Goal: Communication & Community: Ask a question

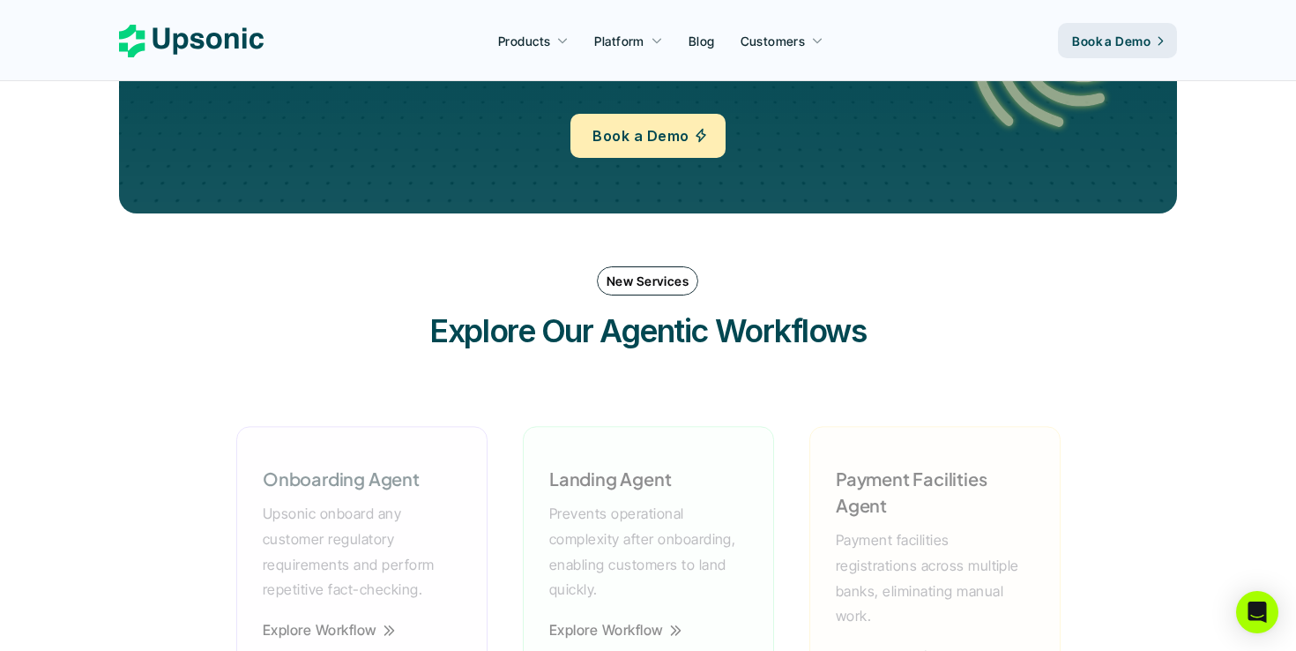
scroll to position [2240, 0]
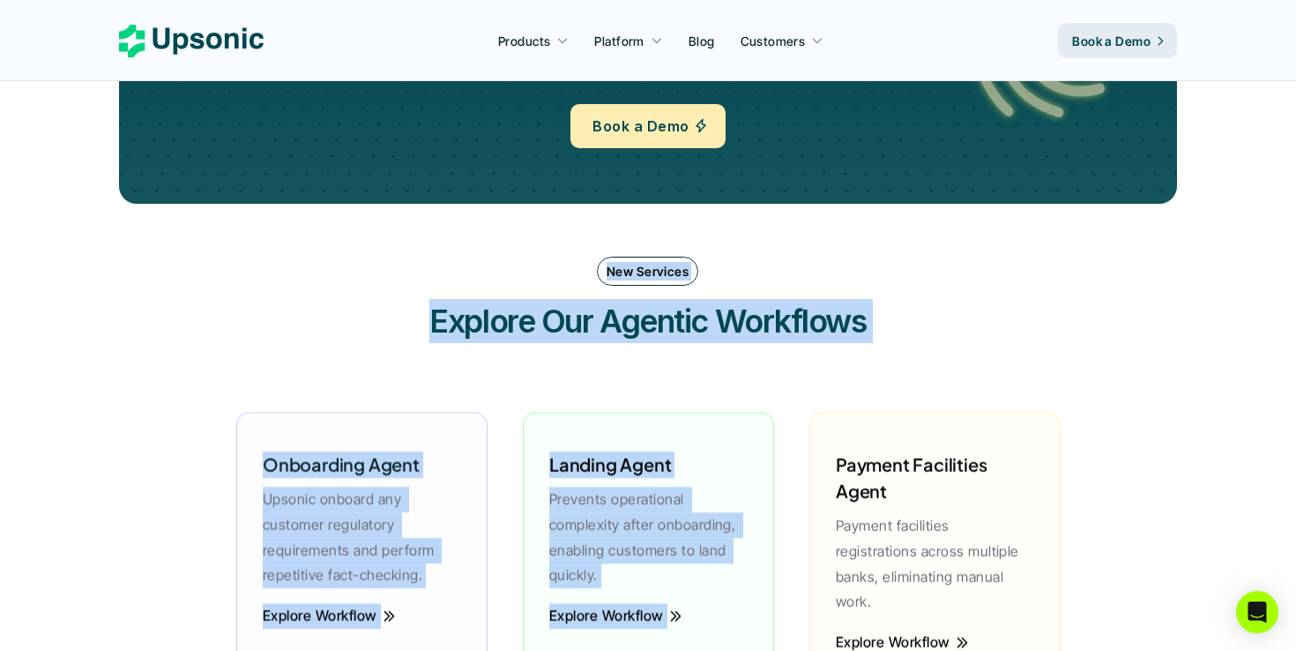
drag, startPoint x: 575, startPoint y: 253, endPoint x: 854, endPoint y: 431, distance: 331.4
click at [854, 431] on div "New Services Explore Our Agentic Workflows Onboarding Agent Upsonic onboard any…" at bounding box center [648, 488] width 1058 height 498
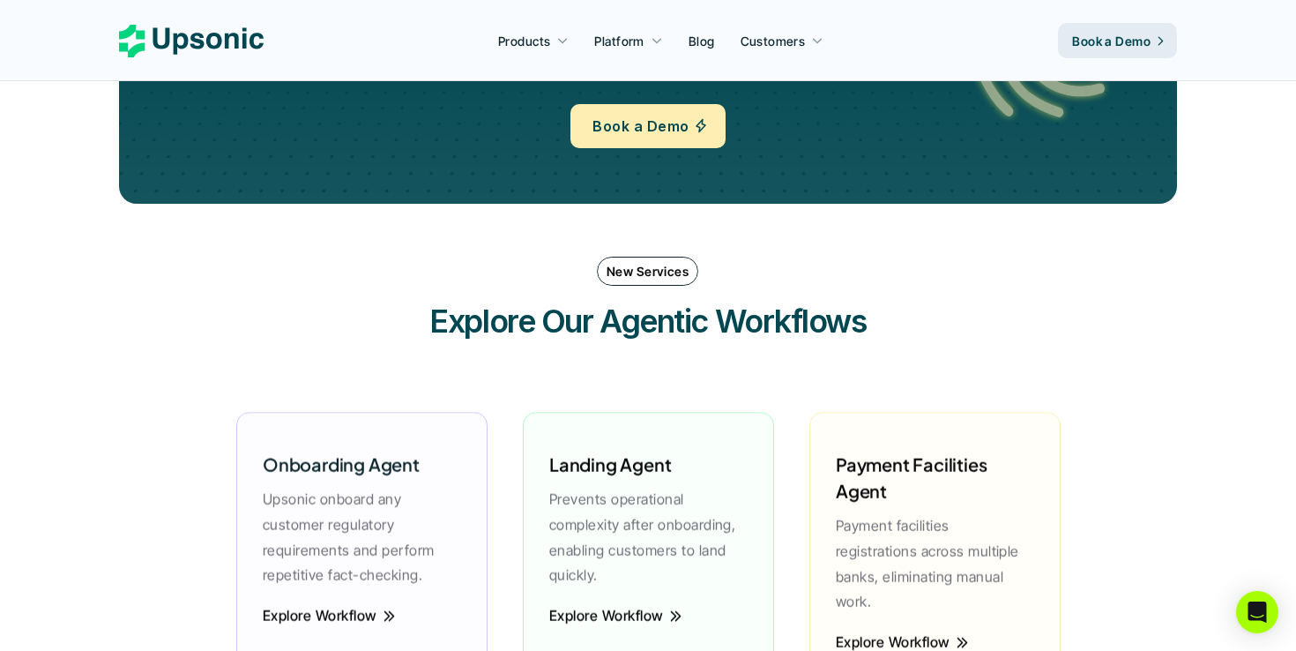
click at [720, 367] on div "New Services Explore Our Agentic Workflows Onboarding Agent Upsonic onboard any…" at bounding box center [648, 488] width 1058 height 498
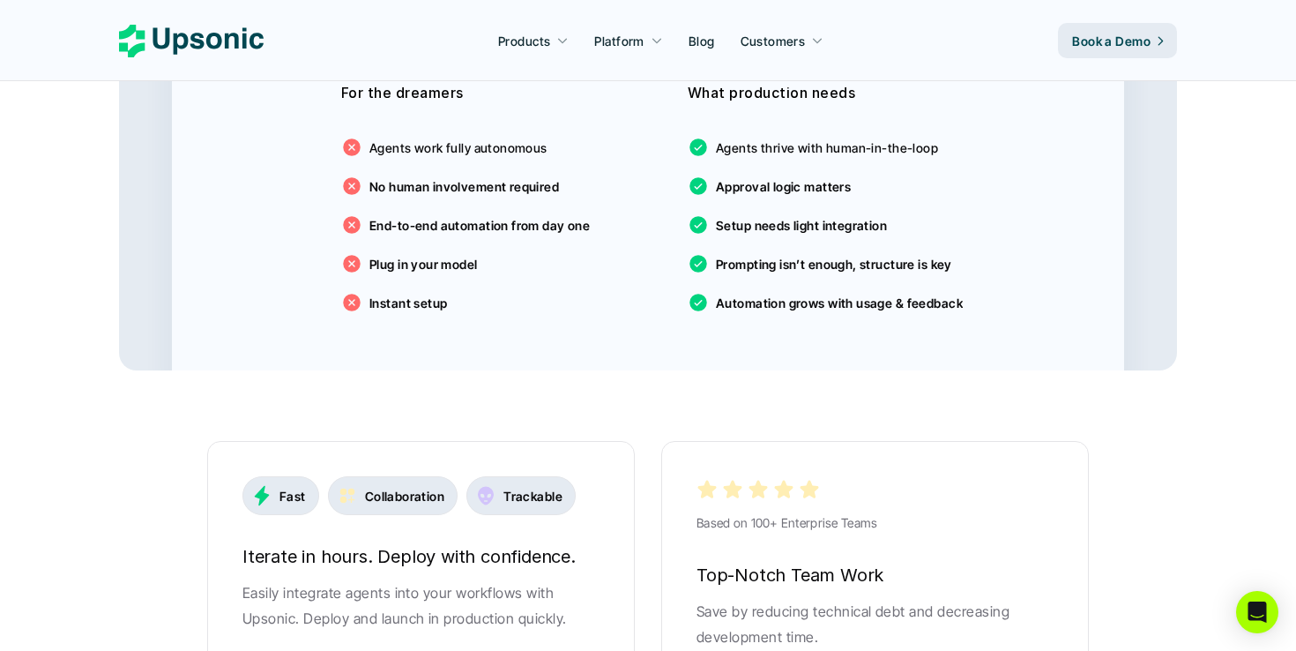
scroll to position [3131, 0]
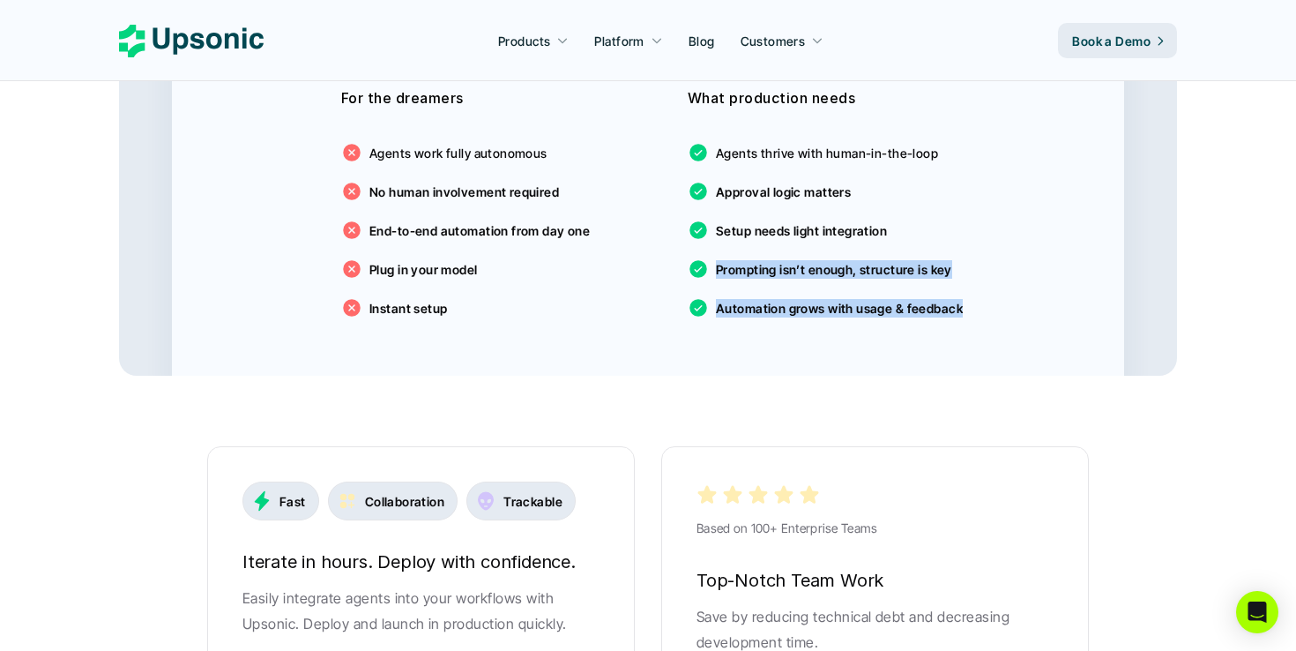
drag, startPoint x: 1136, startPoint y: 337, endPoint x: 953, endPoint y: 200, distance: 228.7
click at [953, 201] on div "For FinTech Expectation vs Reality of AI Agents Expectation For the dreamers Ag…" at bounding box center [648, 111] width 1058 height 529
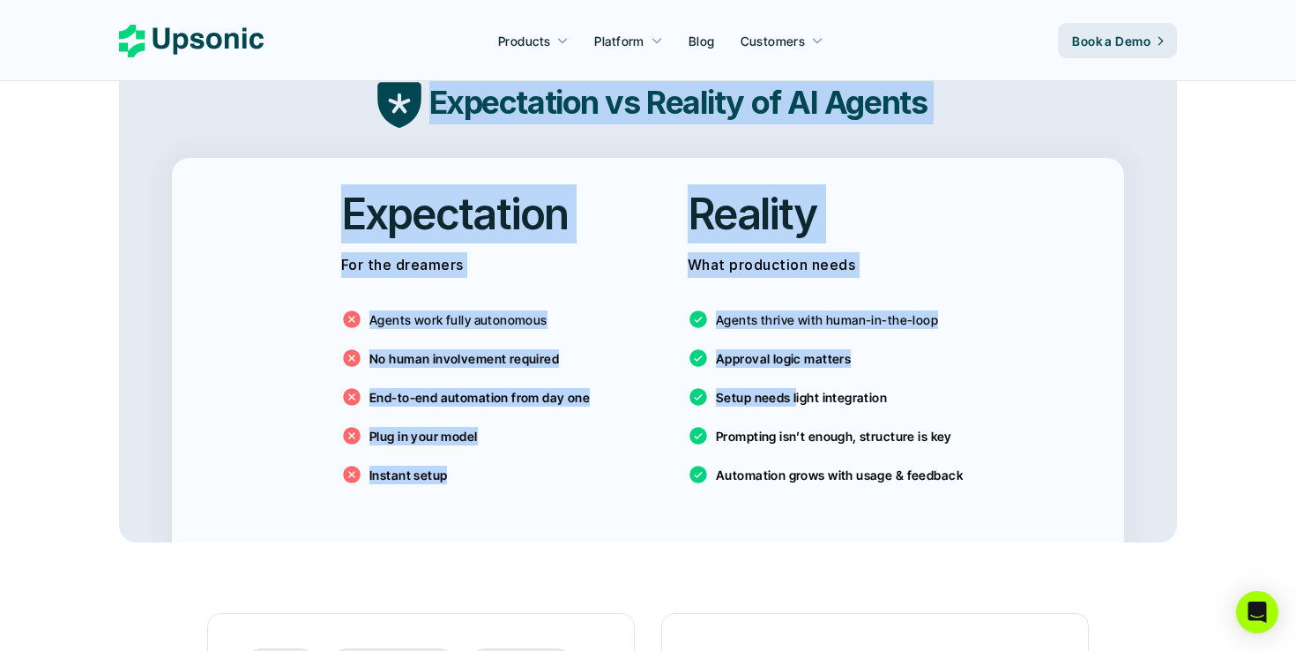
drag, startPoint x: 278, startPoint y: 126, endPoint x: 838, endPoint y: 471, distance: 658.2
click at [827, 427] on div "For FinTech Expectation vs Reality of AI Agents Expectation For the dreamers Ag…" at bounding box center [648, 277] width 1058 height 529
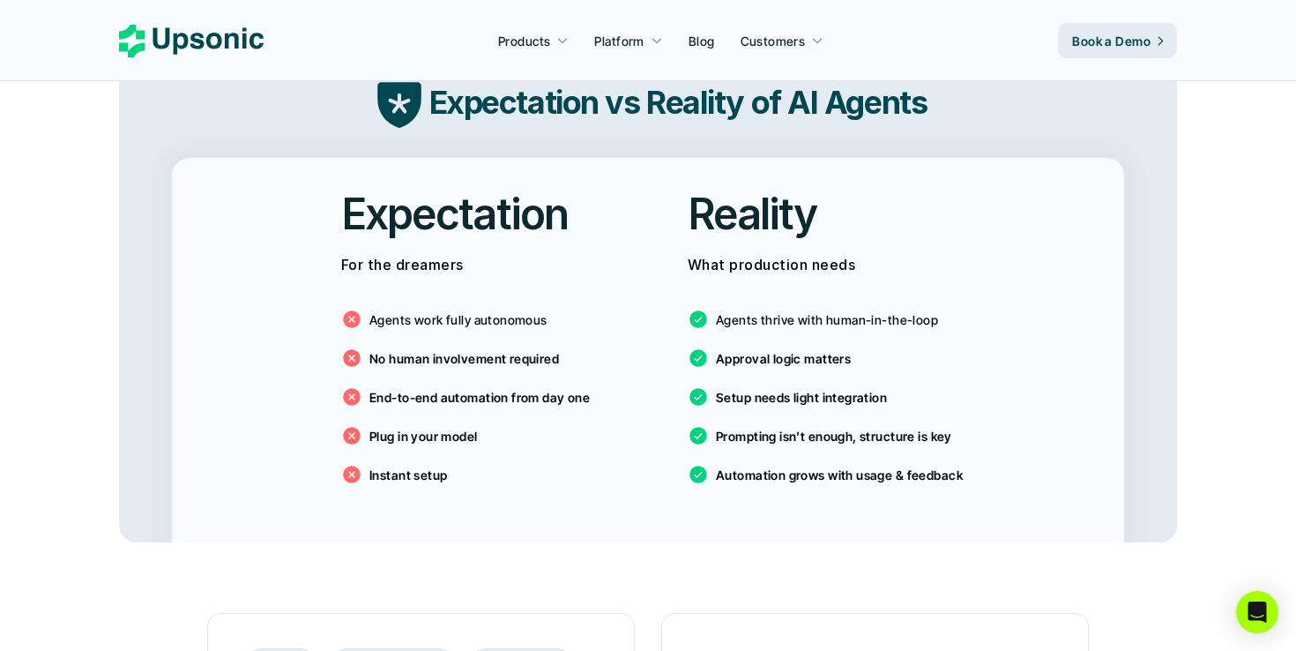
click at [838, 471] on div "Agents thrive with human-in-the-loop Approval logic matters Setup needs light i…" at bounding box center [821, 393] width 267 height 212
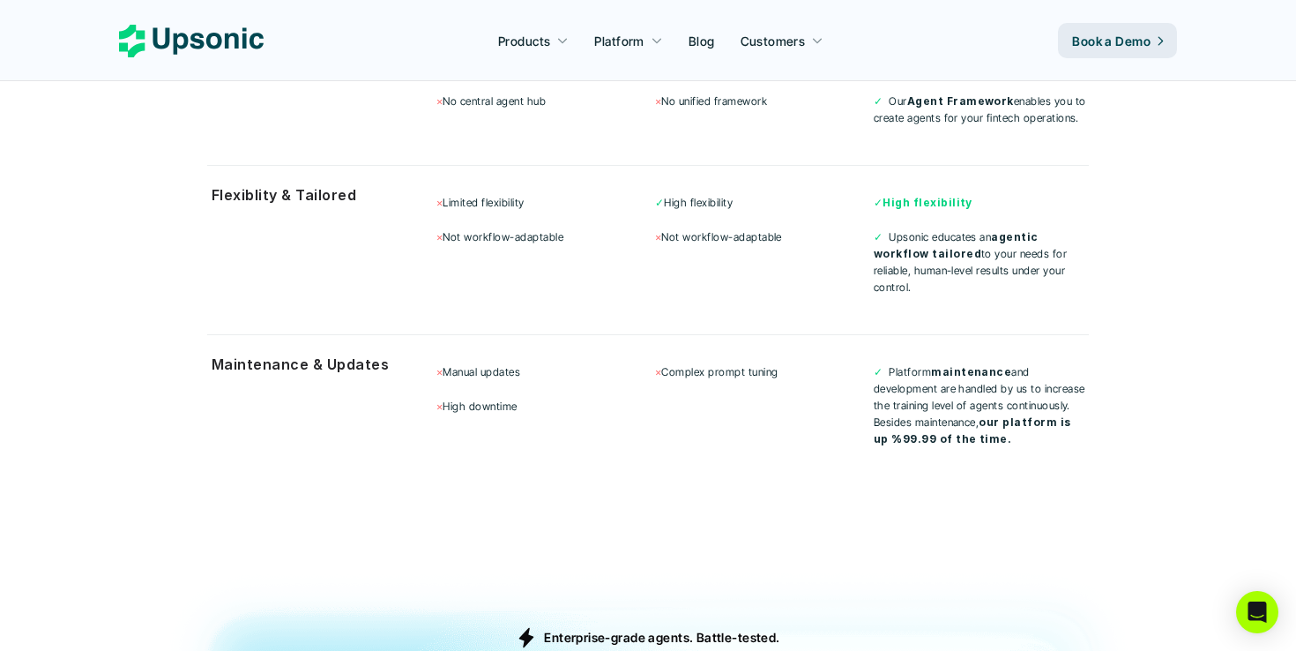
scroll to position [4799, 0]
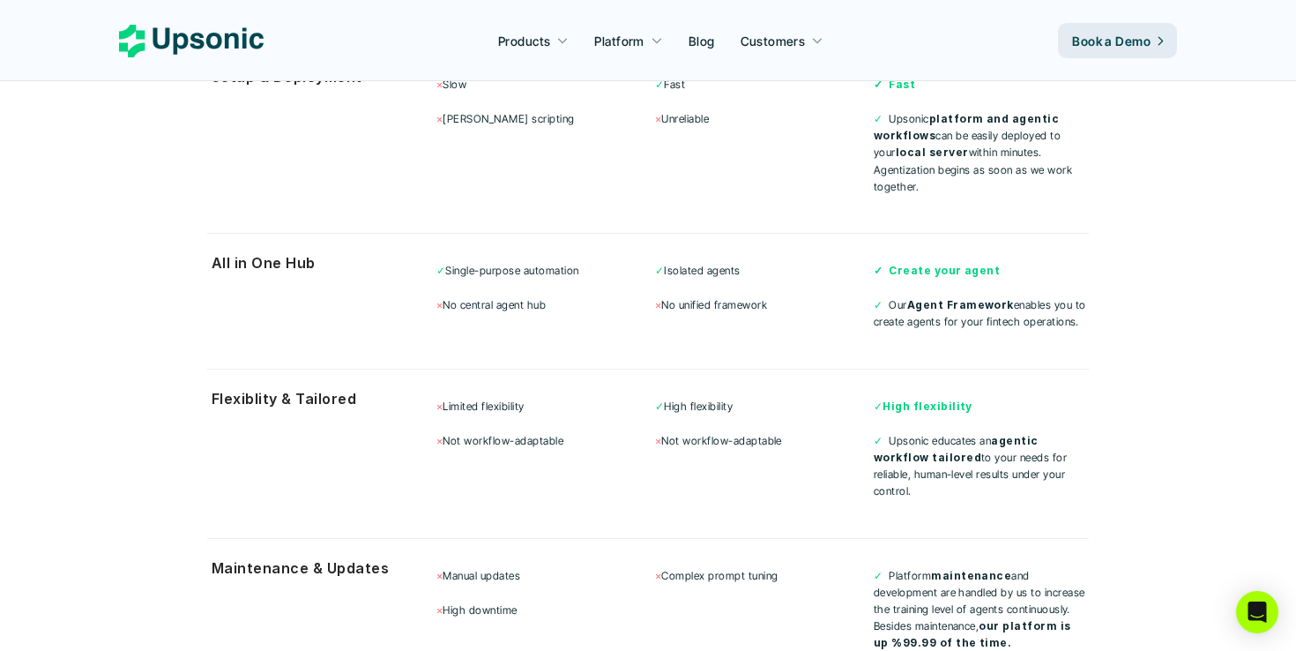
click at [723, 262] on div "✓ Isolated agents × No unified framework" at bounding box center [762, 287] width 215 height 51
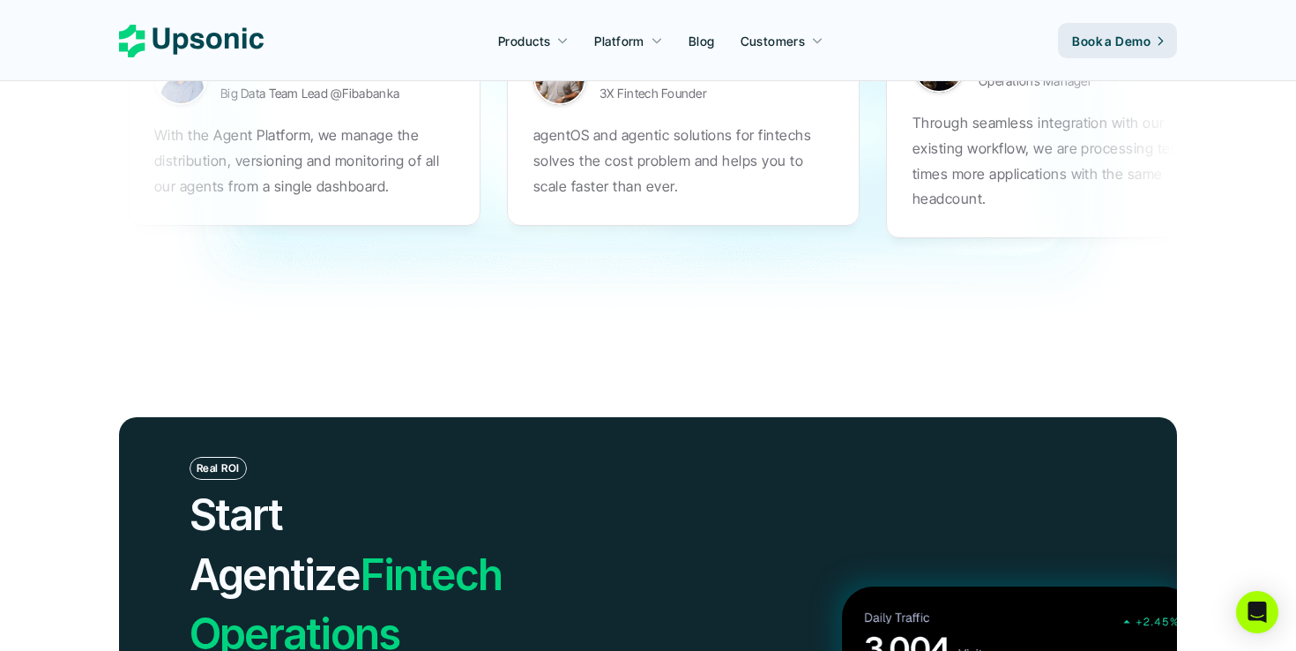
scroll to position [5546, 0]
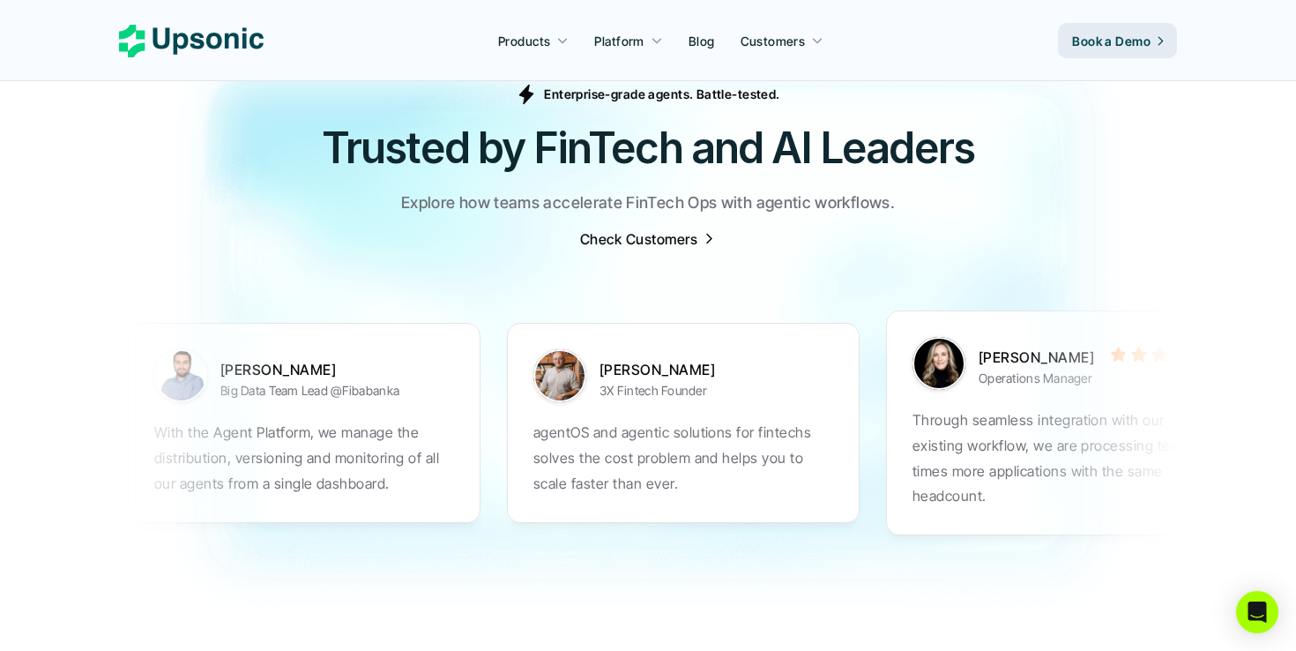
drag, startPoint x: 885, startPoint y: 408, endPoint x: 569, endPoint y: 408, distance: 316.5
click at [576, 408] on ul "[PERSON_NAME] Big Data Team Lead @Fibabanka With the Agent Platform, we manage …" at bounding box center [647, 422] width 1040 height 295
click at [750, 517] on section "[PERSON_NAME] Big Data Team Lead @Fibabanka With the Agent Platform, we manage …" at bounding box center [648, 422] width 1058 height 313
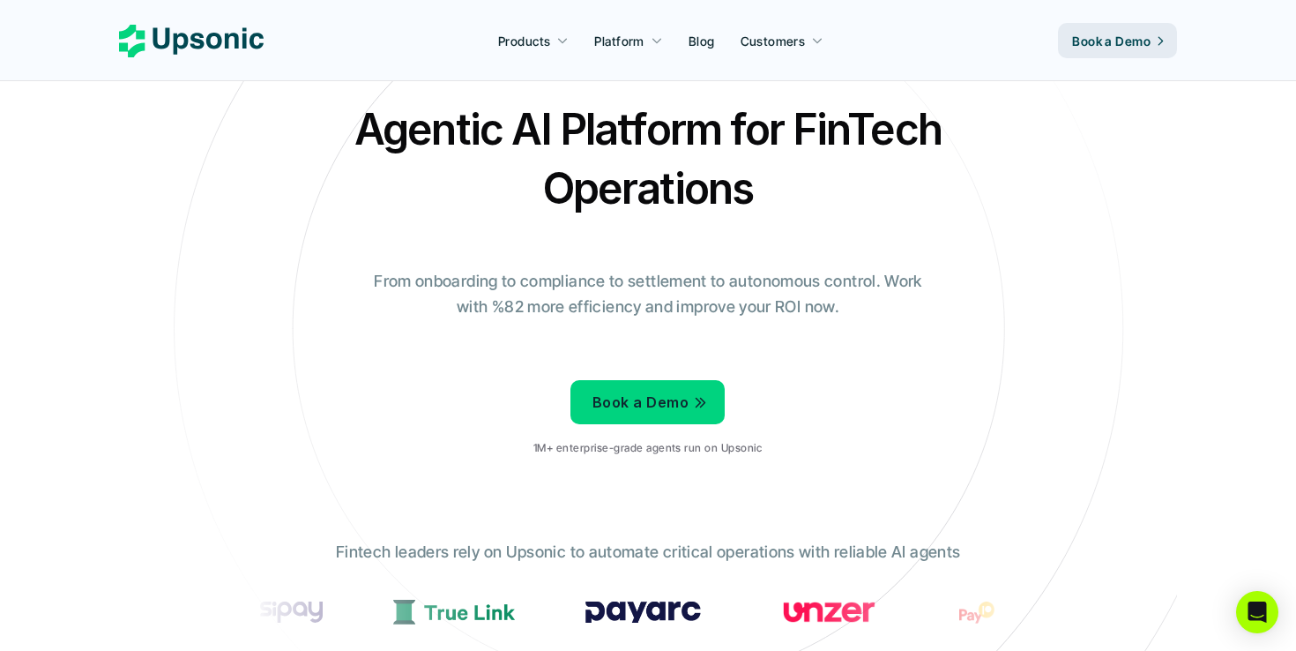
scroll to position [0, 0]
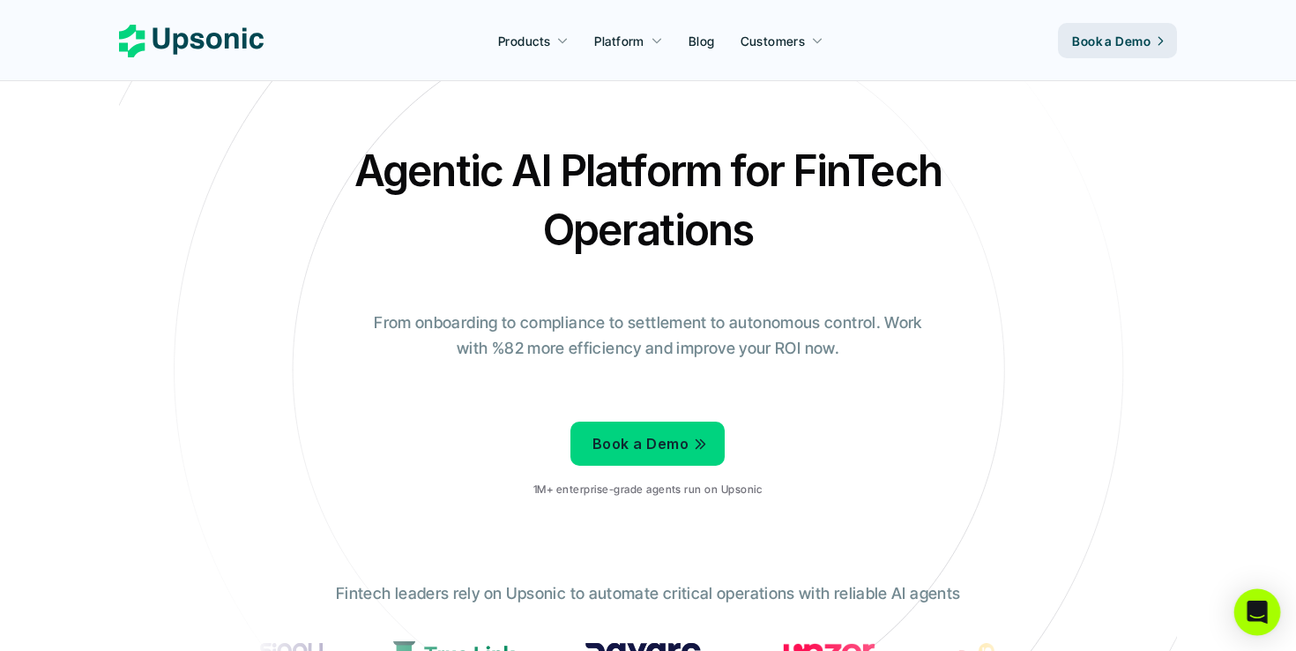
click at [1263, 608] on icon "Open Intercom Messenger" at bounding box center [1257, 611] width 20 height 23
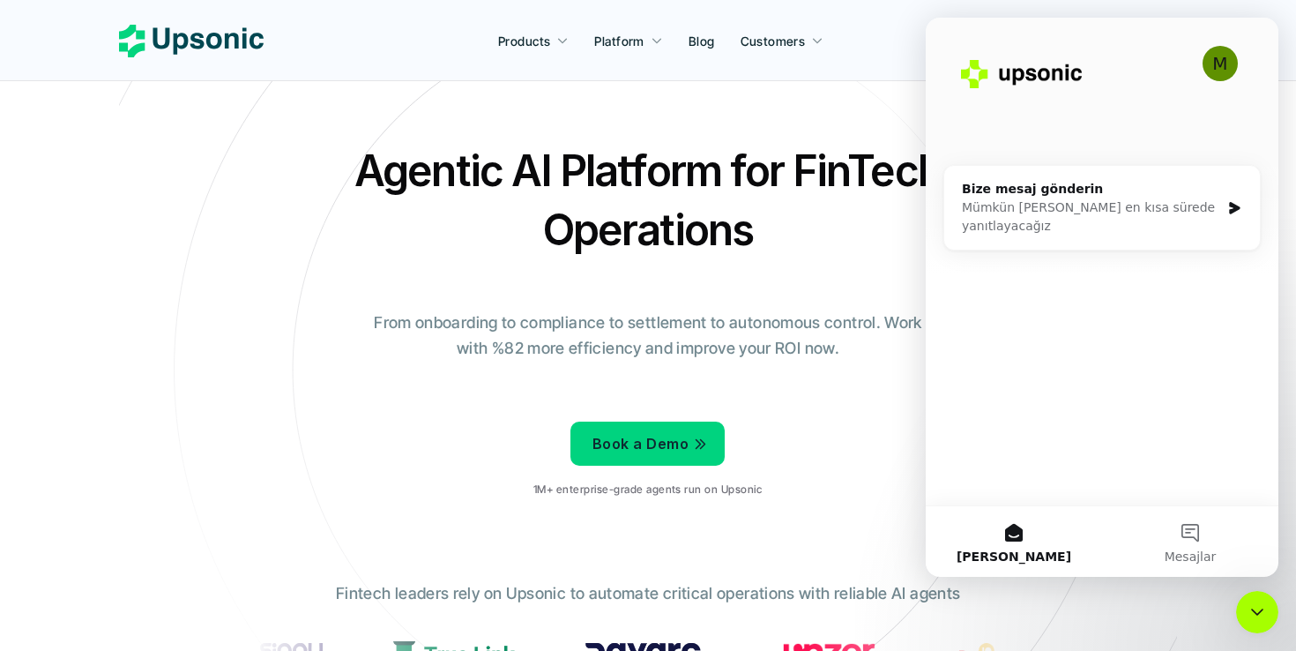
click at [1081, 210] on div "Mümkün [PERSON_NAME] en kısa sürede yanıtlayacağız" at bounding box center [1091, 216] width 258 height 37
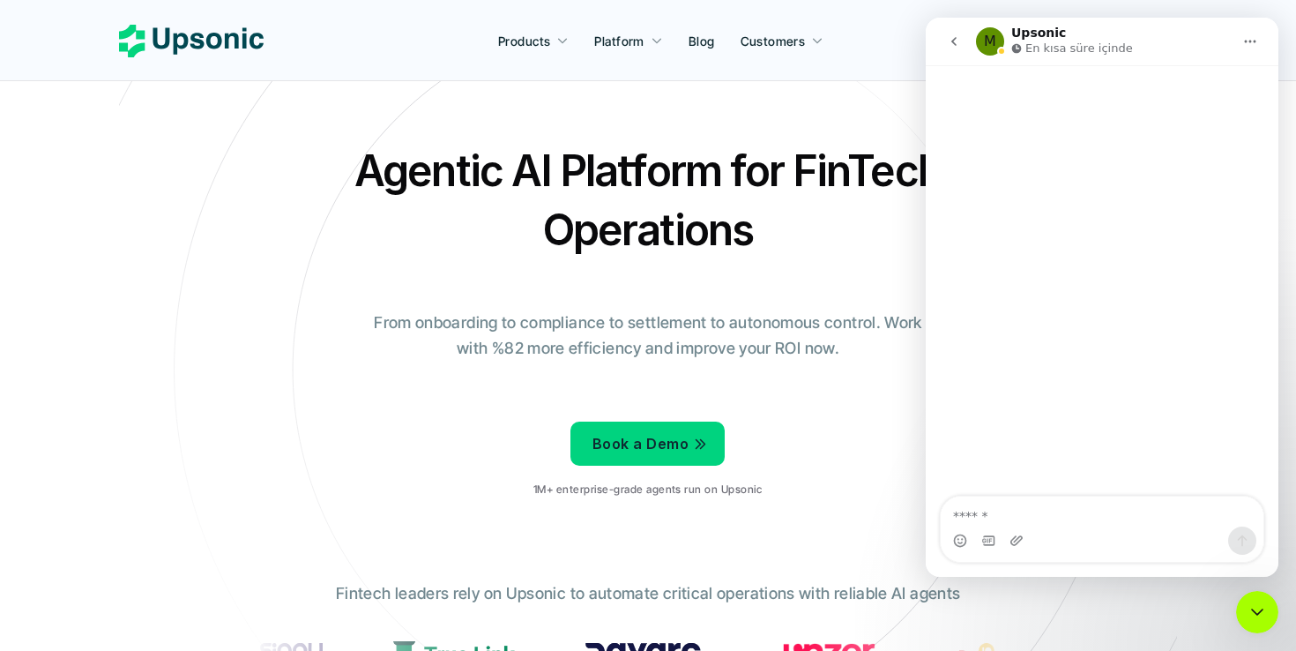
click at [983, 513] on textarea "Mesaj…" at bounding box center [1102, 511] width 323 height 30
type textarea "****"
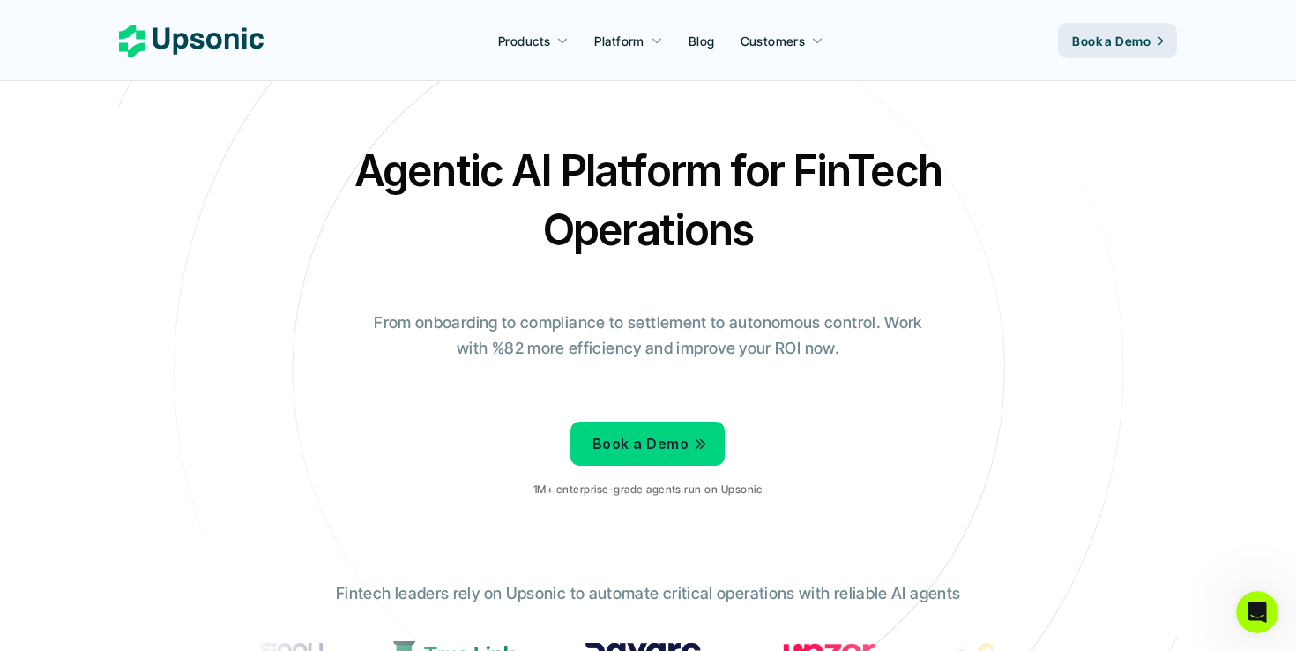
click at [1256, 622] on icon "Intercom Messenger uygulamasını aç" at bounding box center [1257, 612] width 29 height 29
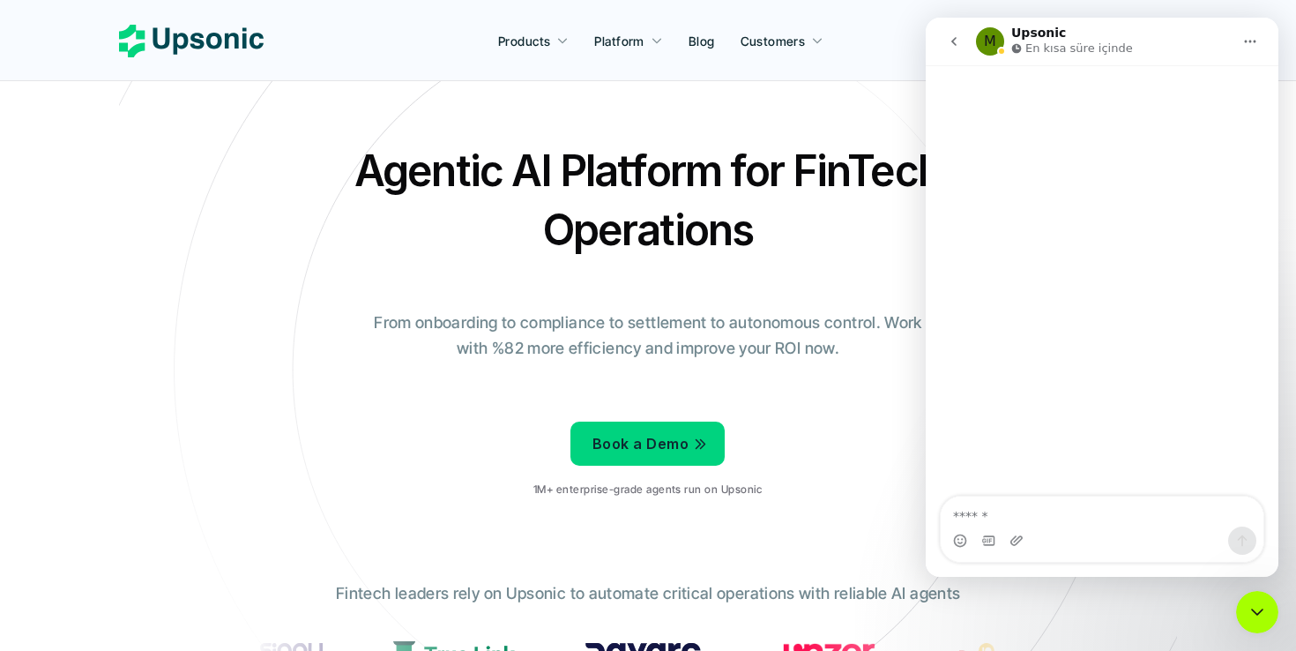
click at [961, 63] on div "M Upsonic En kısa süre içinde" at bounding box center [1102, 297] width 353 height 559
click at [961, 54] on button "go back" at bounding box center [954, 42] width 34 height 34
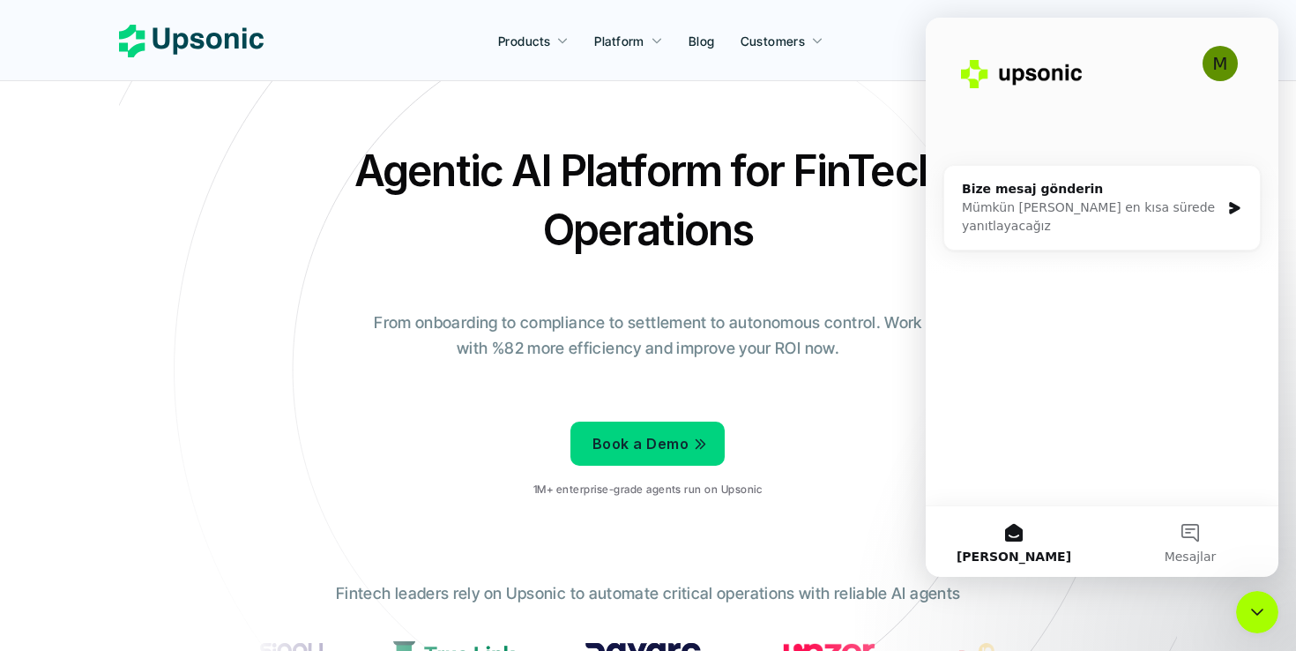
click at [1196, 539] on button "Mesajlar" at bounding box center [1190, 541] width 176 height 71
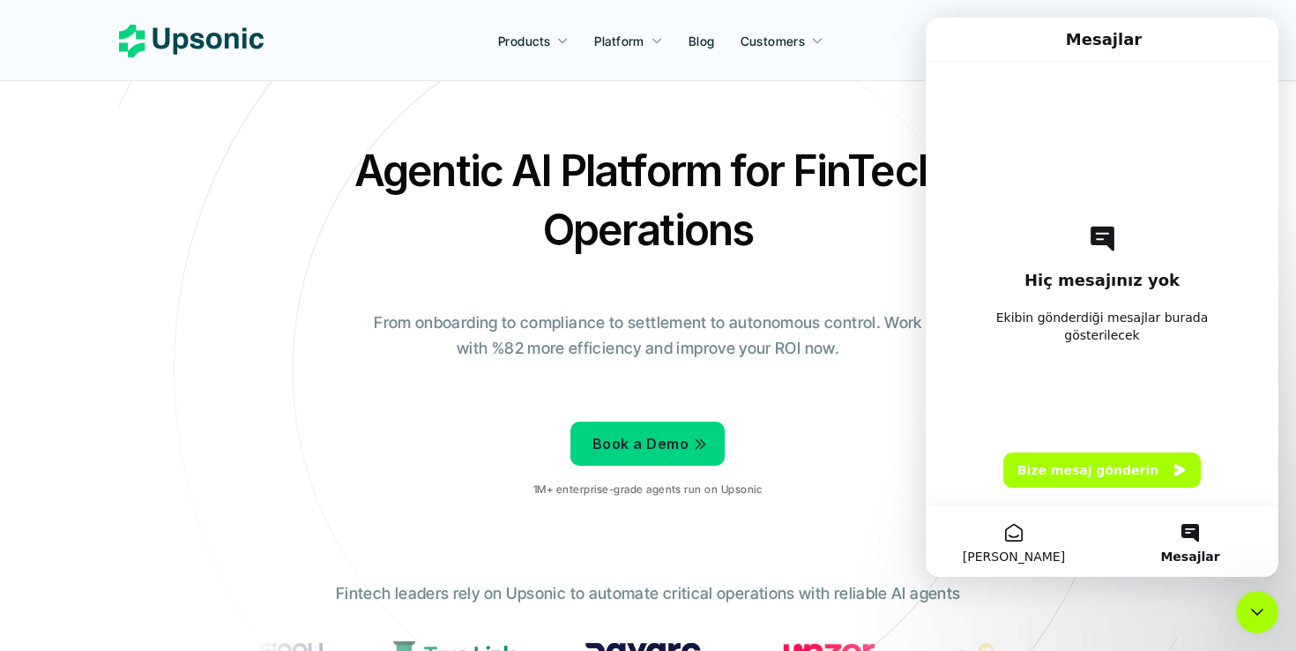
click at [1021, 539] on button "[PERSON_NAME]" at bounding box center [1014, 541] width 176 height 71
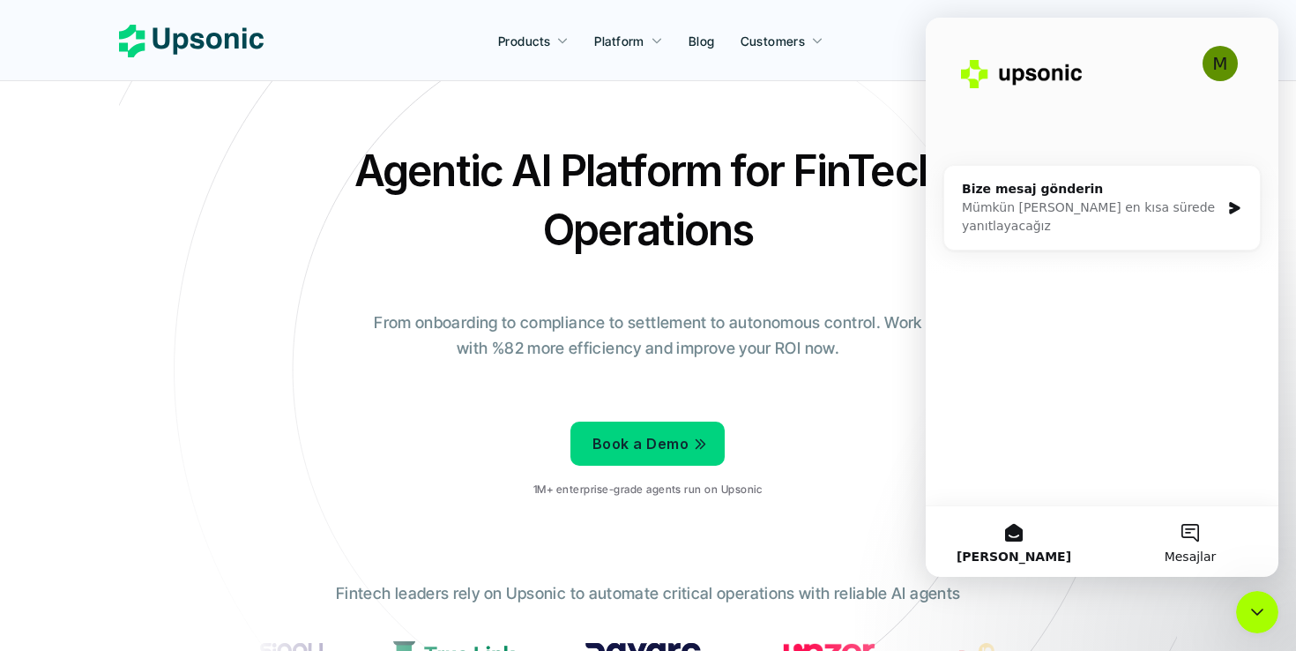
click at [1196, 518] on button "Mesajlar" at bounding box center [1190, 541] width 176 height 71
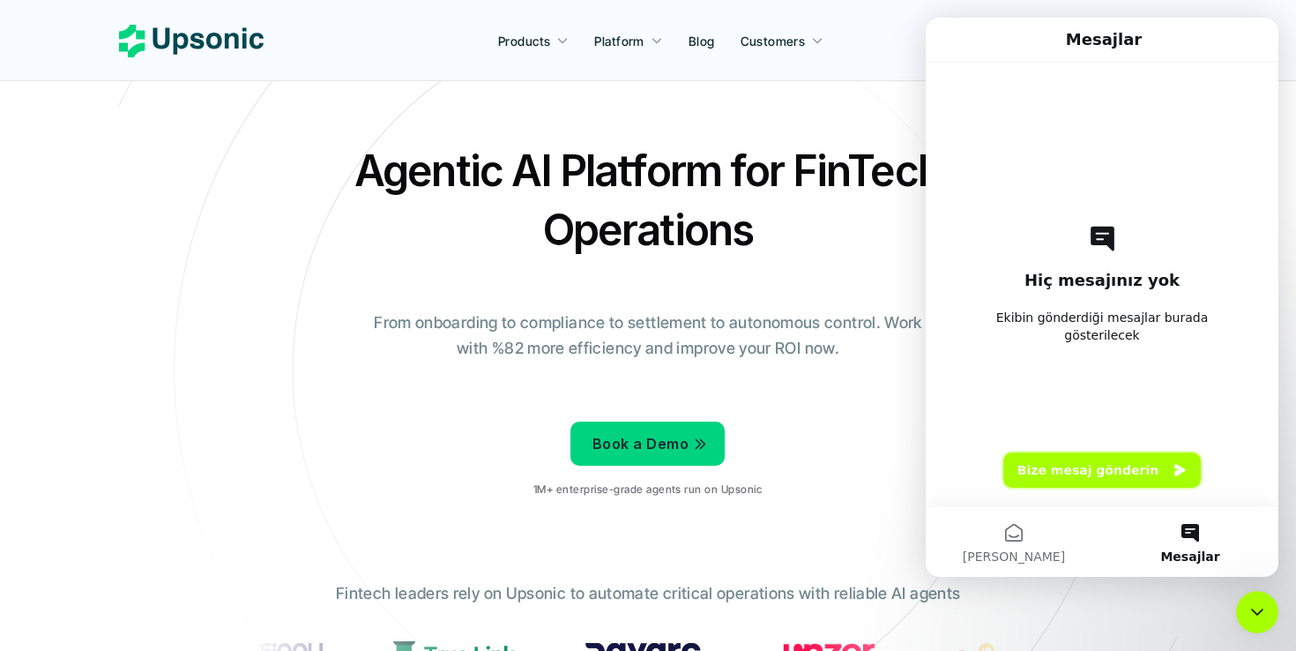
click at [1137, 472] on button "Bize mesaj gönderin" at bounding box center [1101, 469] width 197 height 35
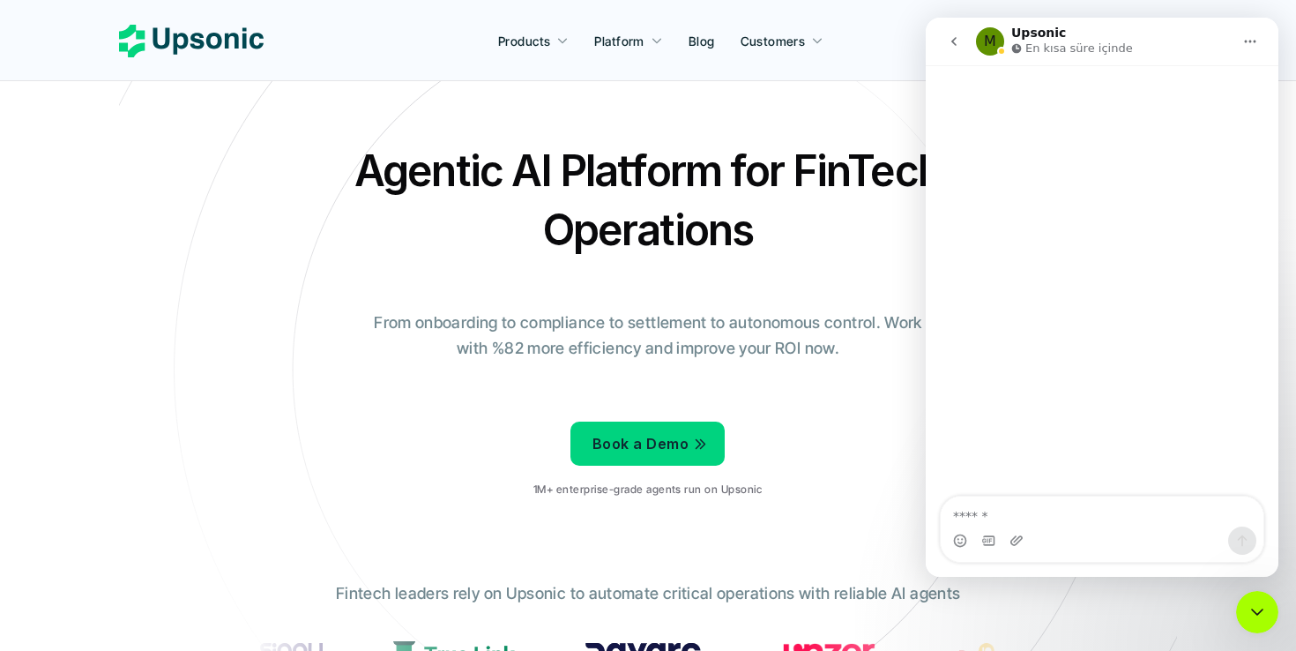
click at [932, 28] on nav "M Upsonic En kısa süre içinde" at bounding box center [1102, 42] width 353 height 48
click at [993, 42] on div "M" at bounding box center [990, 41] width 28 height 28
click at [1254, 43] on icon "Ana Sayfa" at bounding box center [1250, 41] width 14 height 14
click at [1225, 89] on div "Pencereyi genişlet" at bounding box center [1204, 86] width 113 height 19
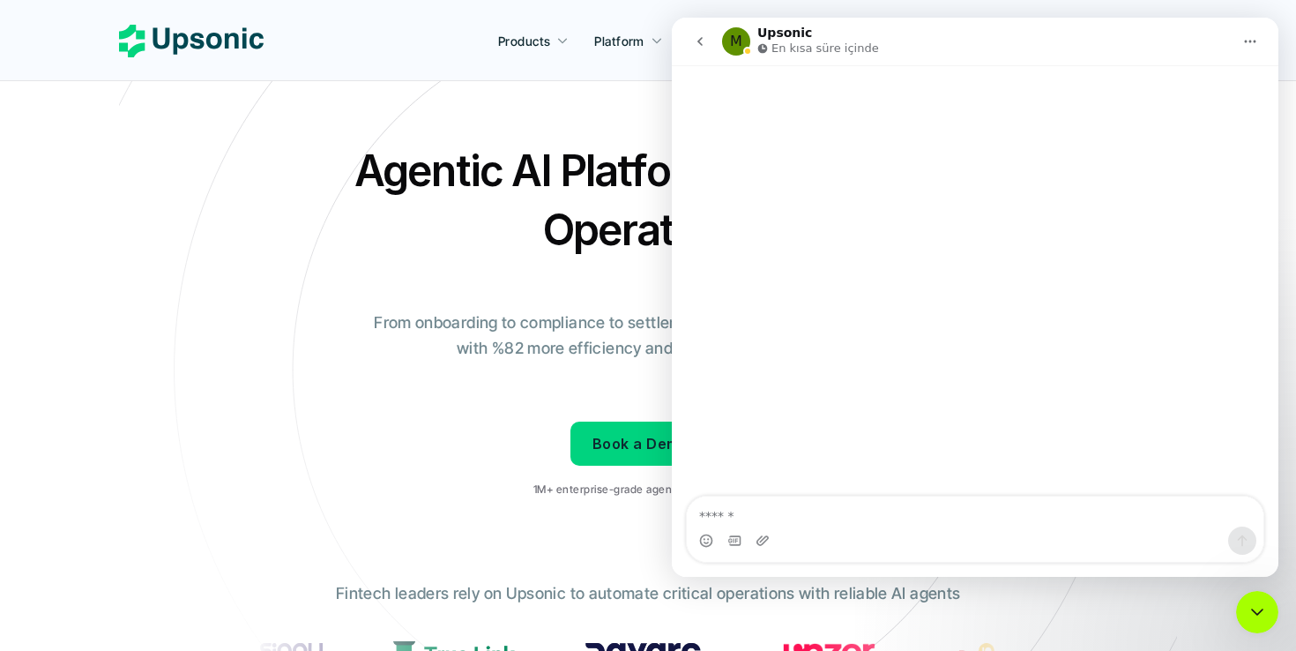
click at [851, 381] on div "Intercom messenger" at bounding box center [975, 281] width 607 height 433
click at [695, 546] on div "Intercom messenger" at bounding box center [975, 540] width 577 height 28
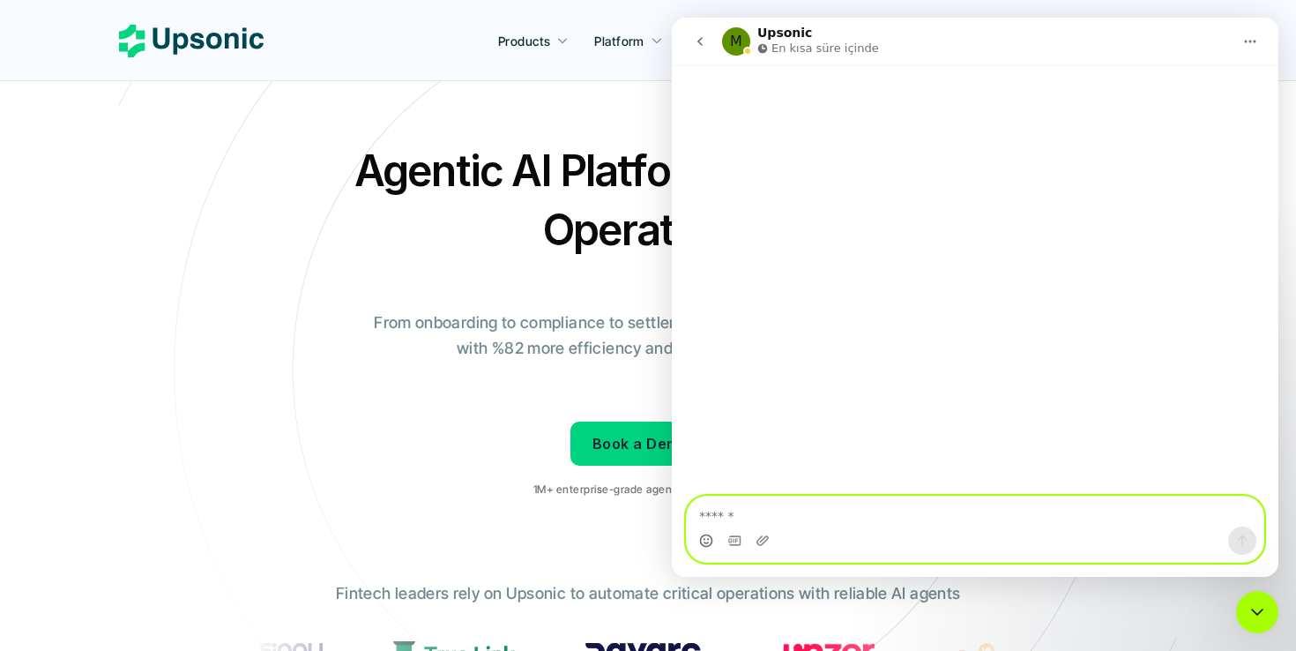
click at [702, 545] on icon "Emoji seçici" at bounding box center [706, 540] width 14 height 14
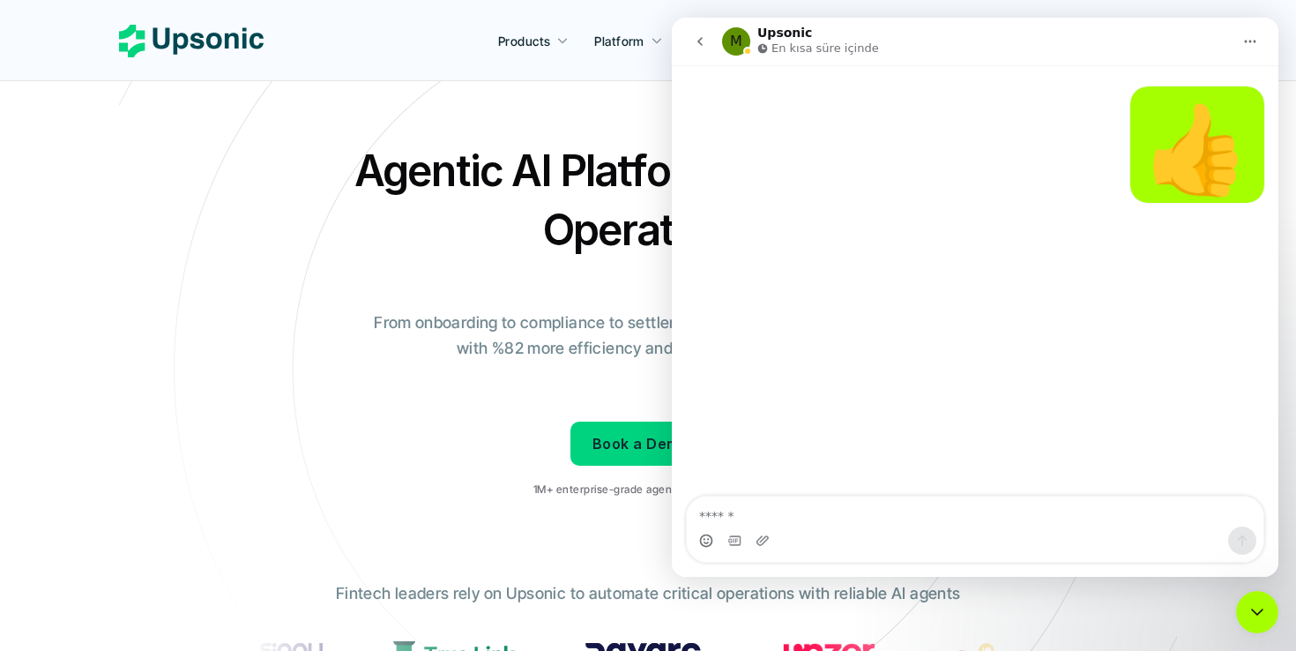
click at [1125, 185] on div "👍 • Az önce" at bounding box center [975, 155] width 578 height 138
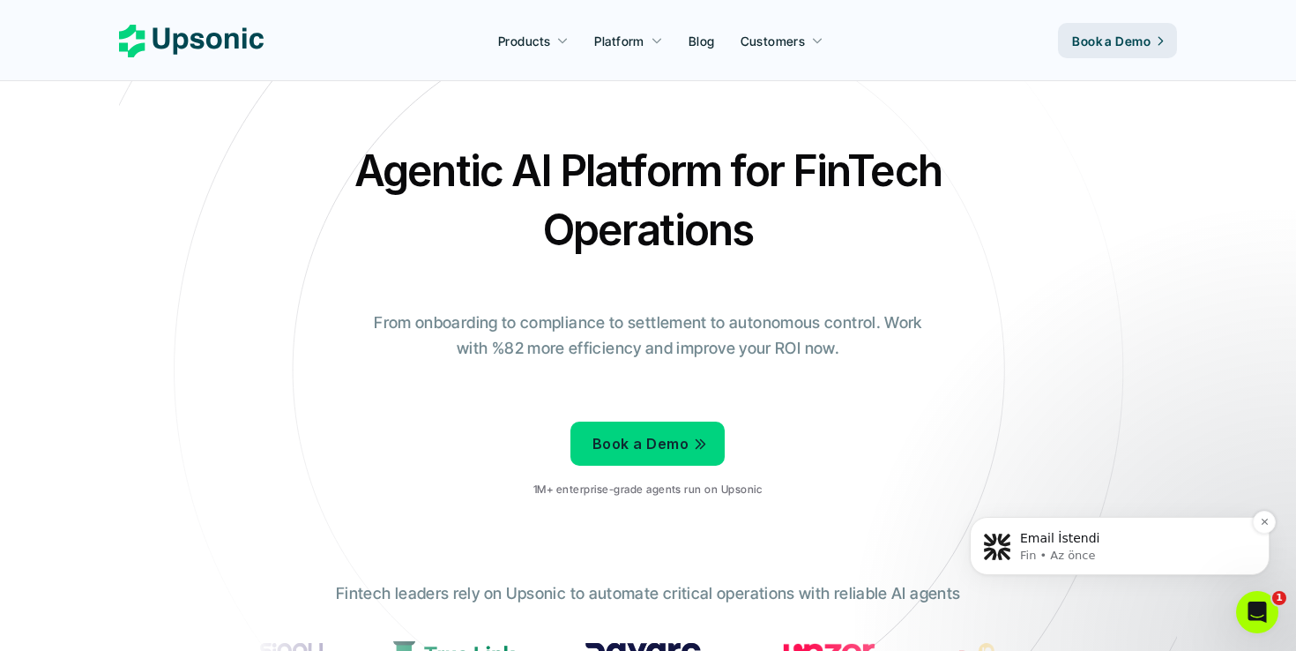
click at [1104, 539] on p "Email İstendi" at bounding box center [1133, 539] width 227 height 18
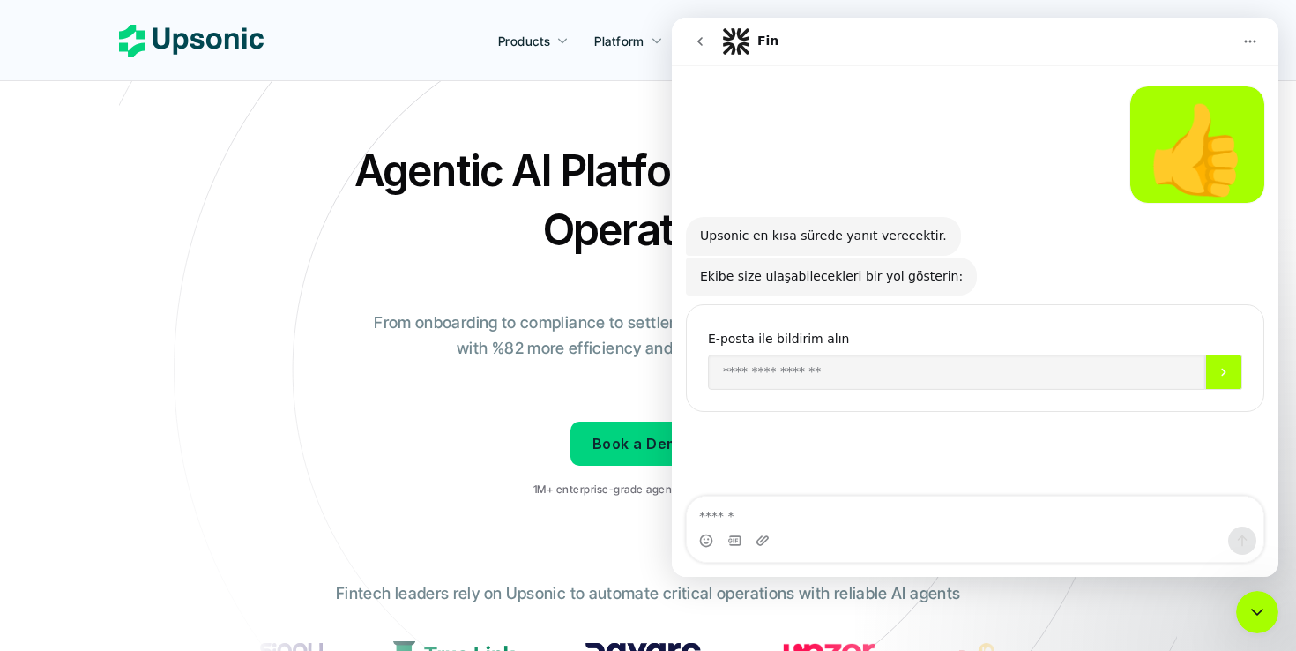
click at [698, 45] on icon "go back" at bounding box center [700, 41] width 14 height 14
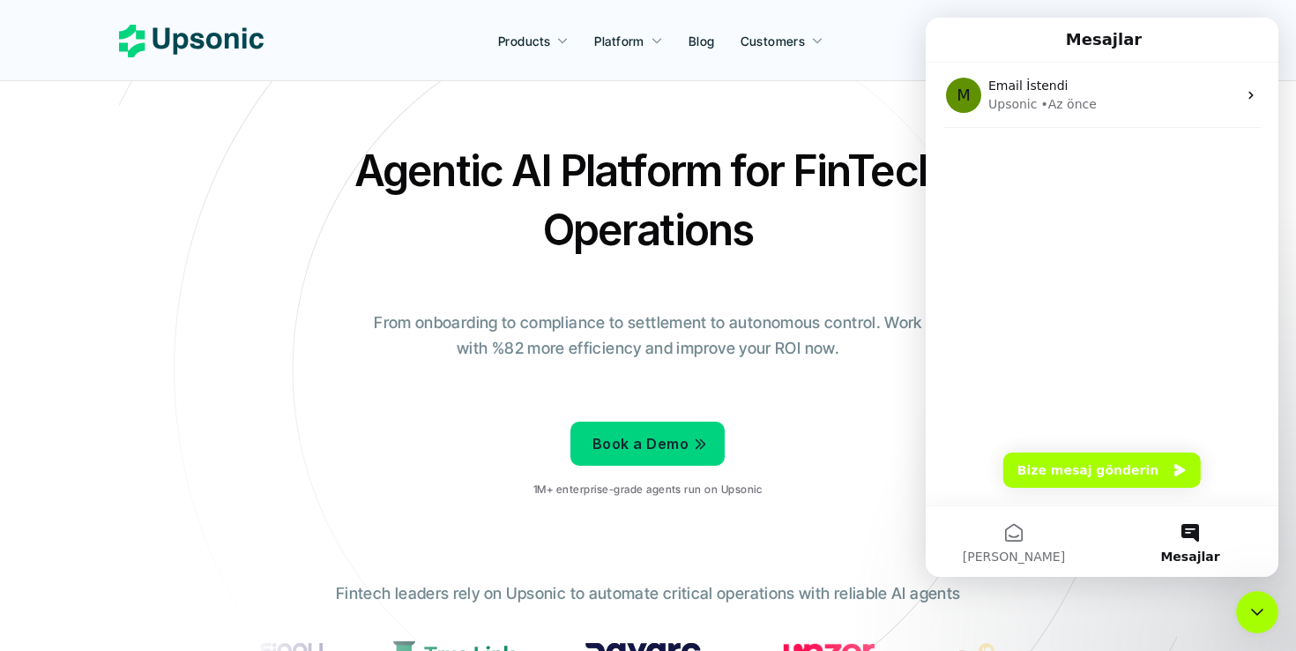
click at [1253, 608] on icon "Intercom Messenger uygulamasını kapat" at bounding box center [1257, 611] width 21 height 21
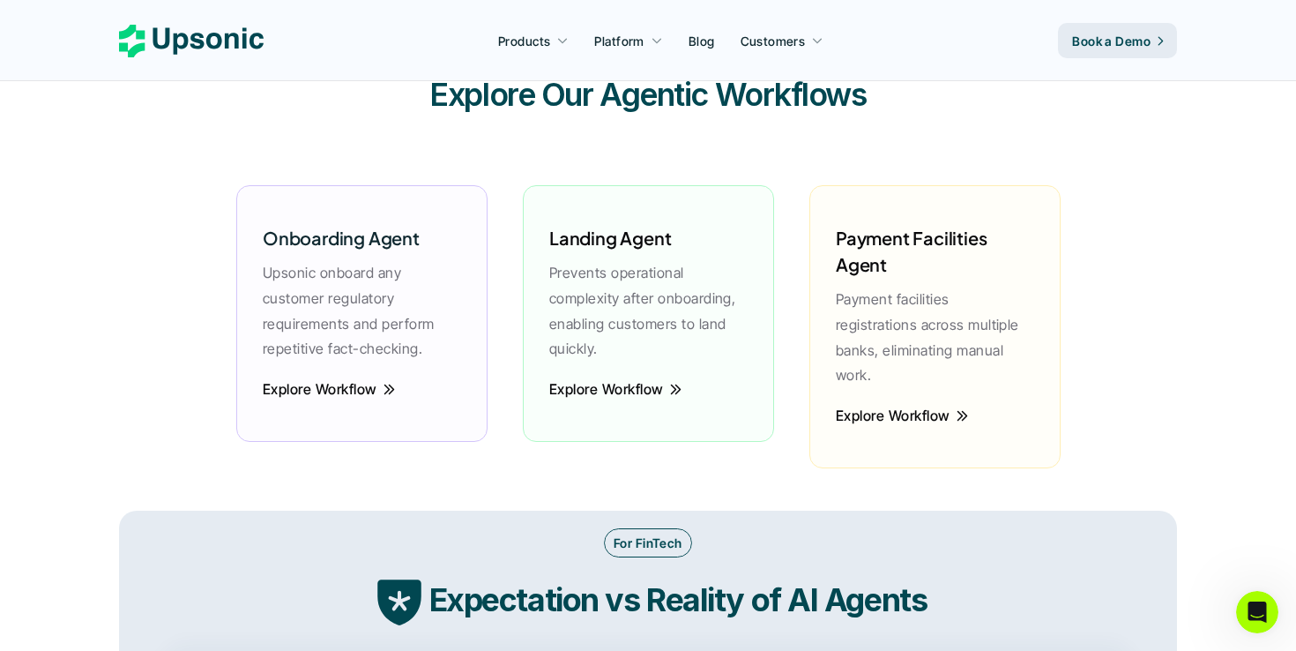
scroll to position [2468, 0]
click at [952, 255] on h6 "Payment Facilities Agent" at bounding box center [935, 250] width 198 height 53
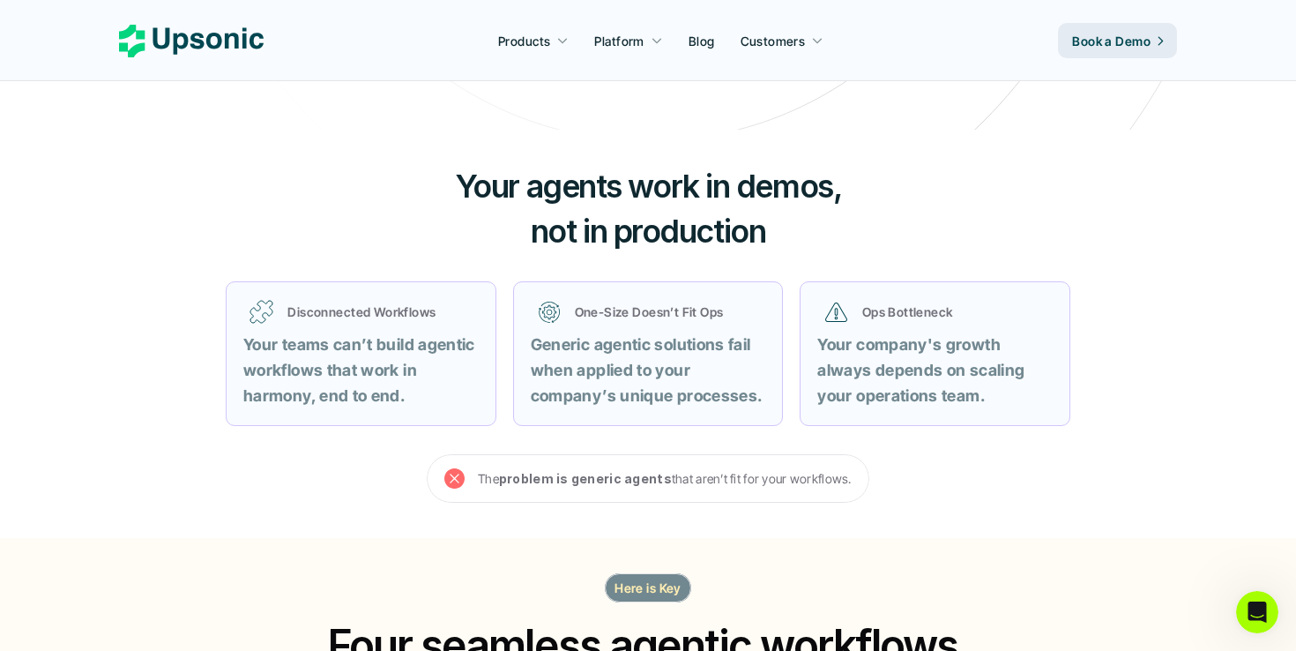
scroll to position [609, 0]
